Goal: Transaction & Acquisition: Obtain resource

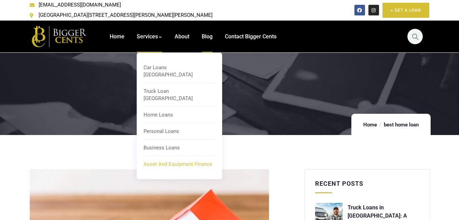
click at [162, 161] on span "Asset and Equipment Finance" at bounding box center [178, 164] width 69 height 6
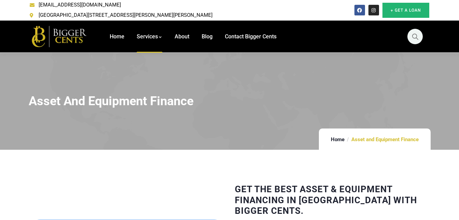
click at [415, 10] on span "+ Get A Loan" at bounding box center [406, 10] width 30 height 7
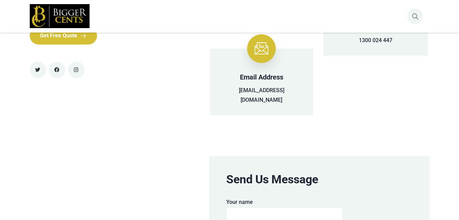
scroll to position [248, 0]
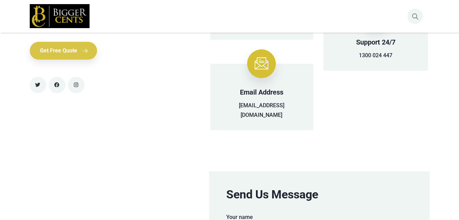
click at [93, 44] on link "Get Free Quote" at bounding box center [63, 51] width 67 height 18
